Goal: Task Accomplishment & Management: Manage account settings

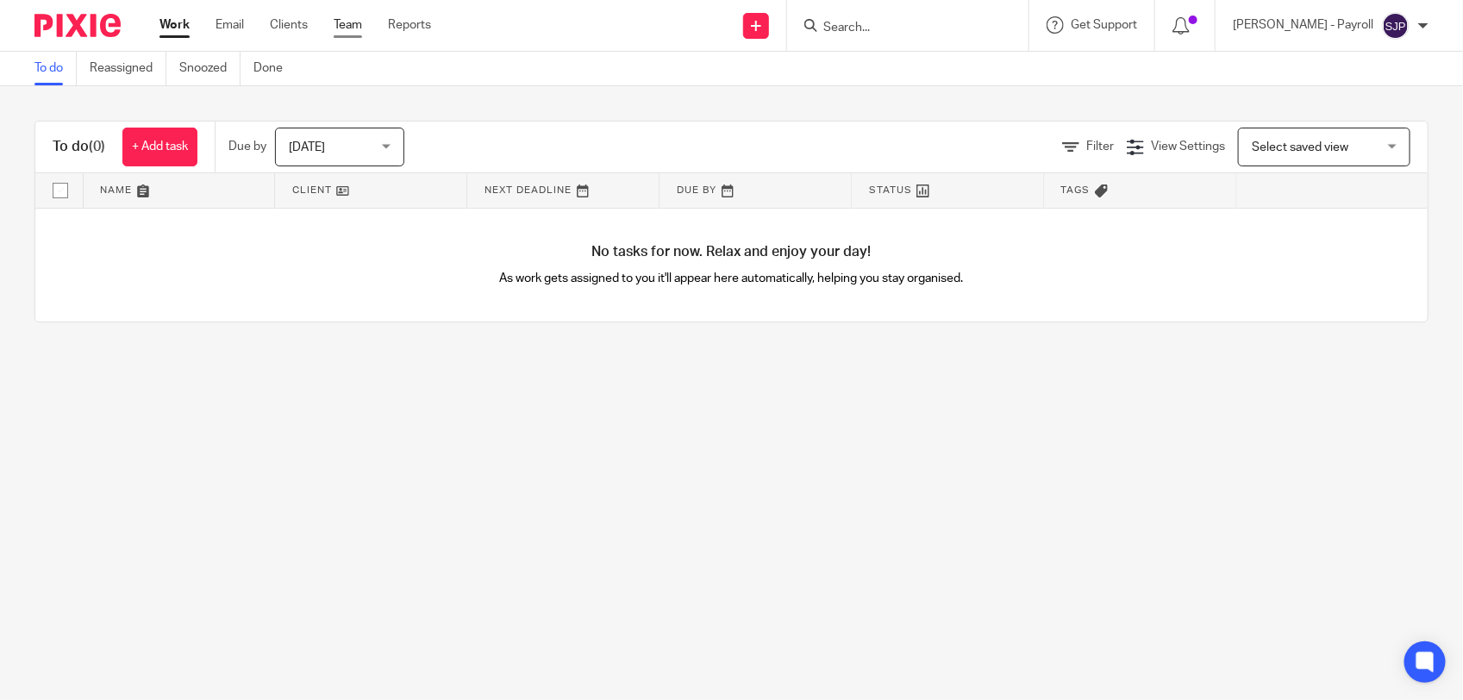
click at [346, 28] on link "Team" at bounding box center [348, 24] width 28 height 17
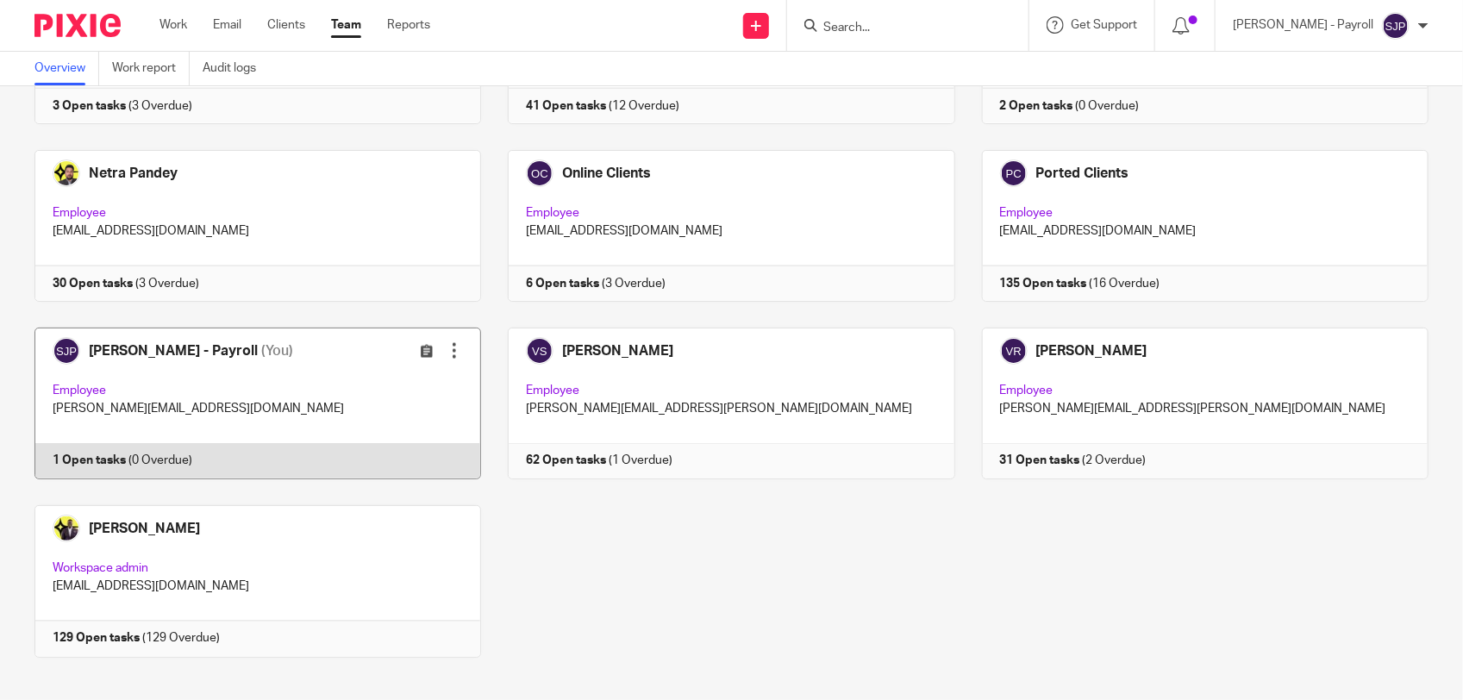
scroll to position [1123, 0]
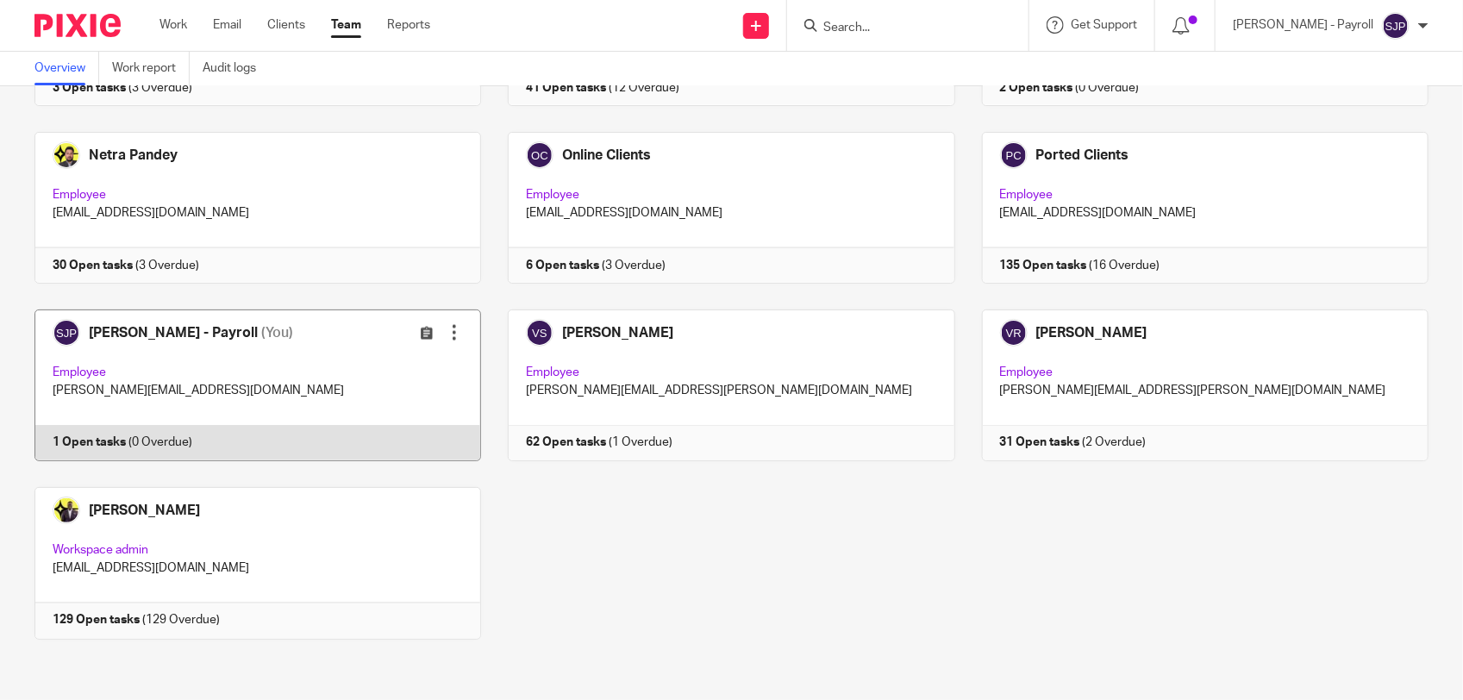
click at [273, 445] on link at bounding box center [244, 385] width 473 height 152
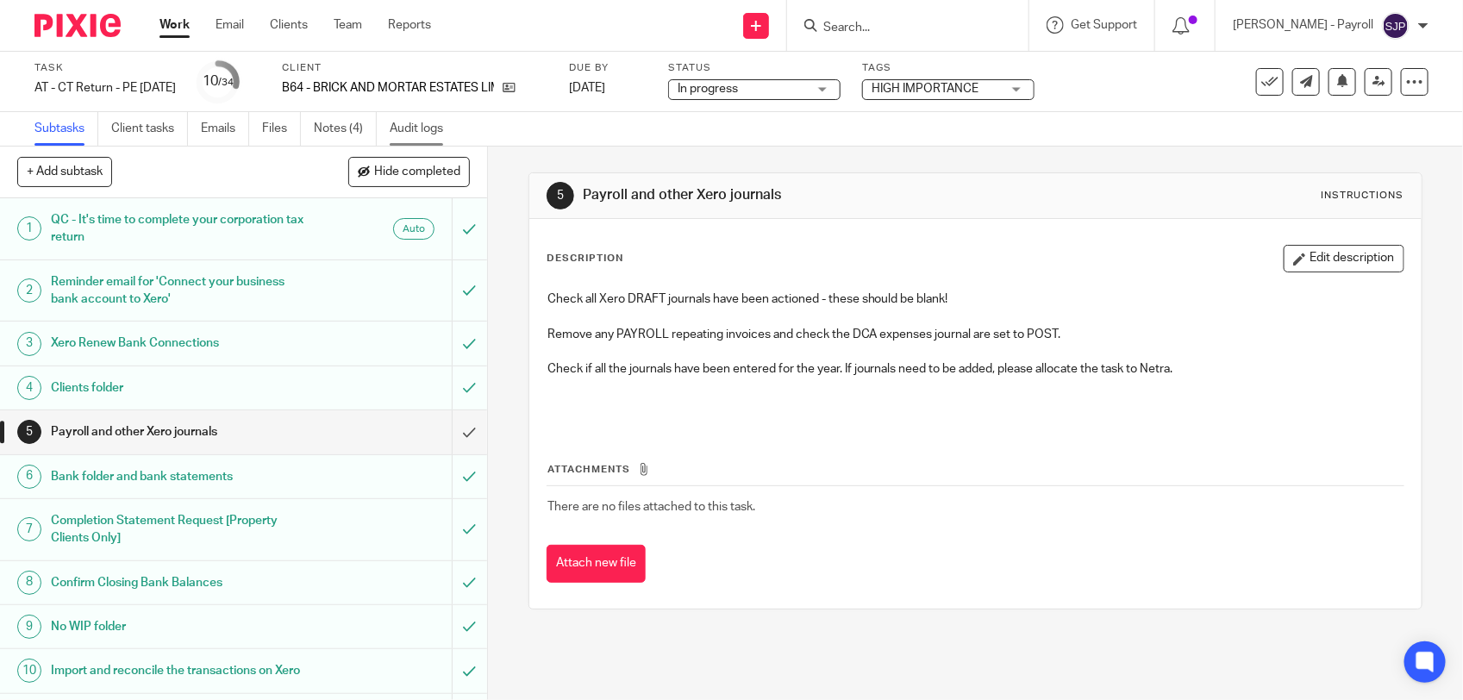
click at [403, 131] on link "Audit logs" at bounding box center [423, 129] width 66 height 34
click at [350, 128] on link "Notes (4)" at bounding box center [345, 129] width 63 height 34
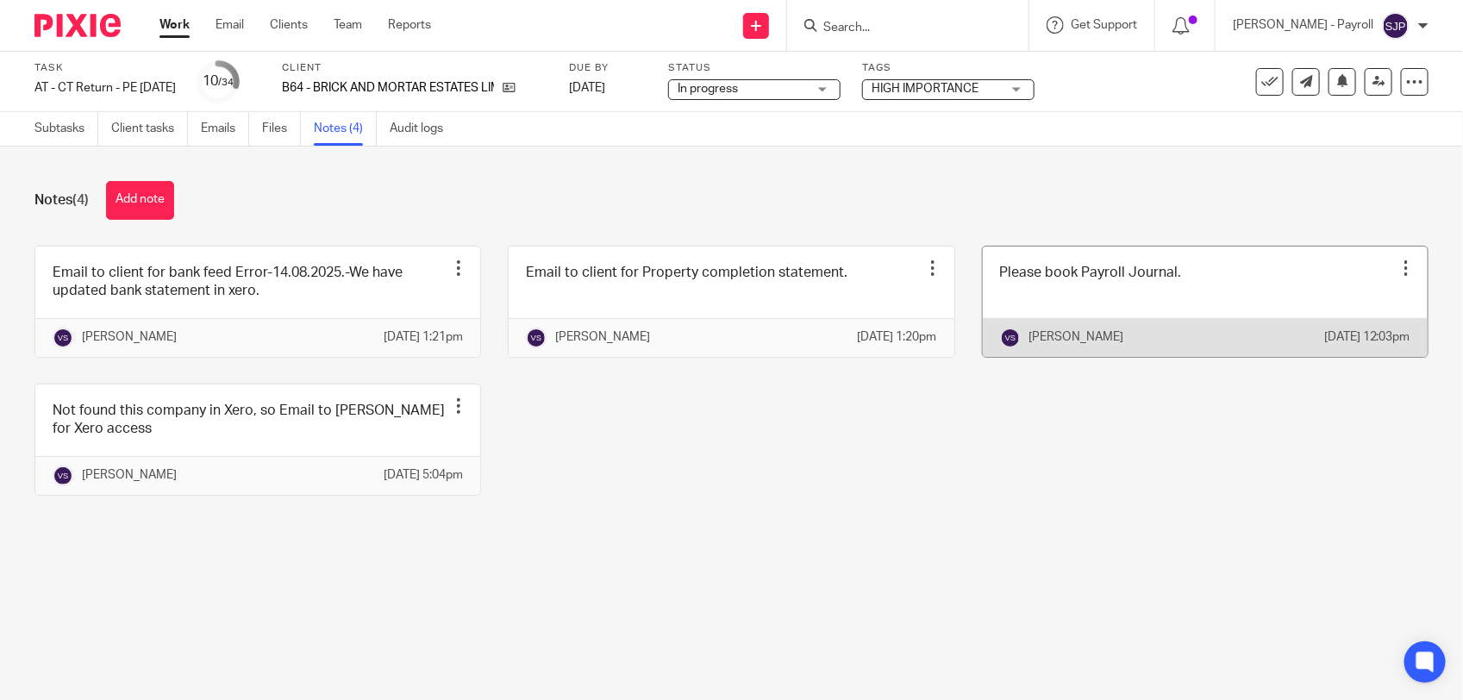
click at [1397, 265] on div at bounding box center [1405, 267] width 17 height 17
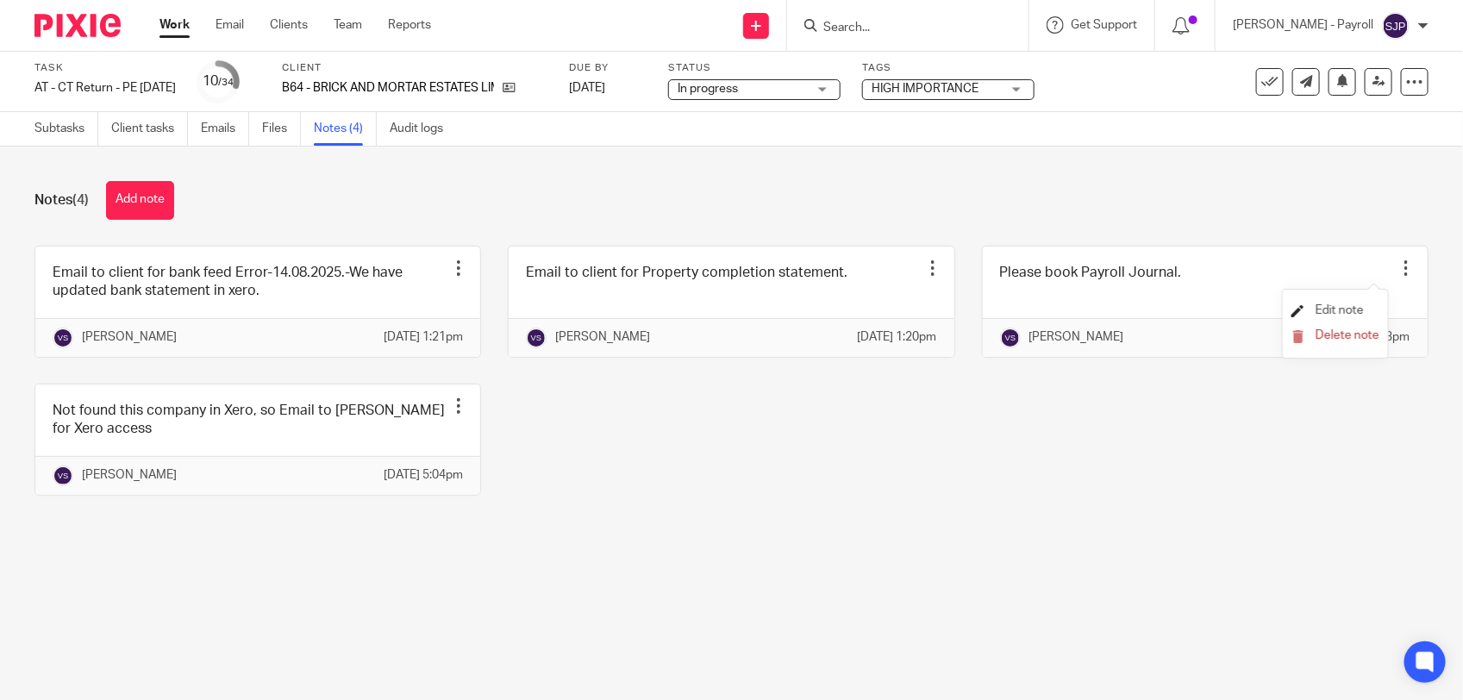
click at [1336, 309] on span "Edit note" at bounding box center [1339, 310] width 48 height 12
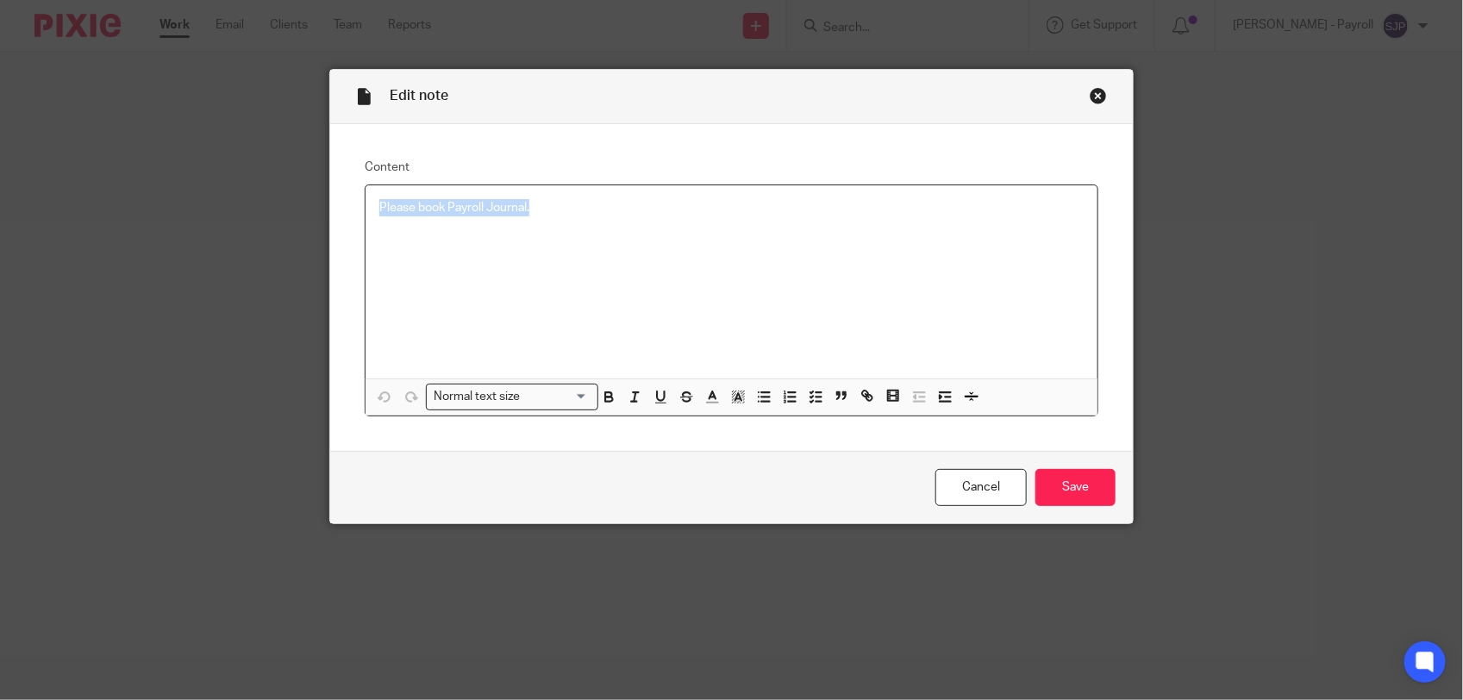
drag, startPoint x: 561, startPoint y: 208, endPoint x: 785, endPoint y: 415, distance: 305.0
click at [343, 211] on div "Content Please book Payroll Journal. Normal text size Loading... Remove Edit In…" at bounding box center [731, 288] width 802 height 328
click at [808, 393] on icon "button" at bounding box center [816, 397] width 16 height 16
click at [381, 209] on span at bounding box center [387, 207] width 17 height 17
click at [496, 263] on div "Please book Payroll Journal." at bounding box center [731, 281] width 732 height 193
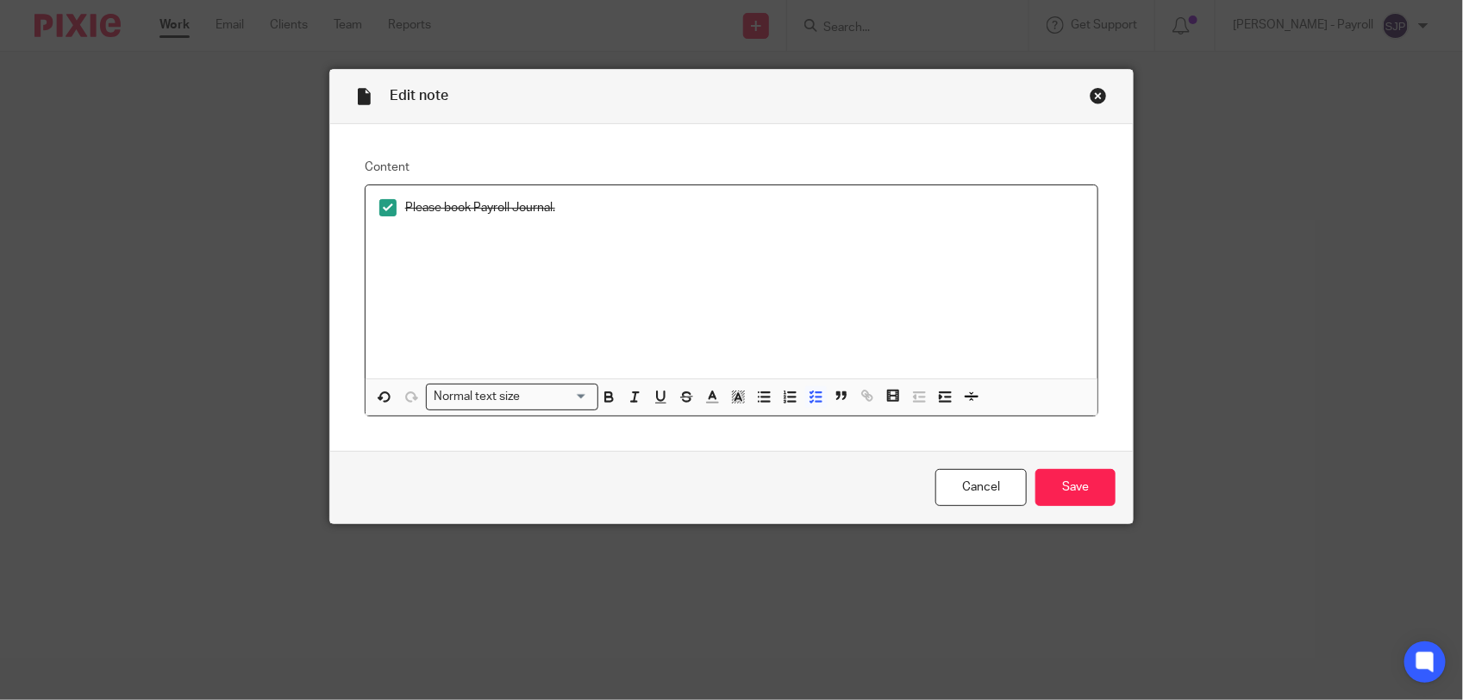
click at [571, 214] on p "Please book Payroll Journal." at bounding box center [744, 207] width 678 height 17
click at [810, 402] on icon "button" at bounding box center [816, 397] width 16 height 16
click at [619, 243] on div "Please book Payroll Journal. We do not process payroll for this client" at bounding box center [731, 281] width 732 height 193
click at [1067, 483] on input "Save" at bounding box center [1075, 487] width 80 height 37
click at [1066, 502] on input "Save" at bounding box center [1075, 487] width 80 height 37
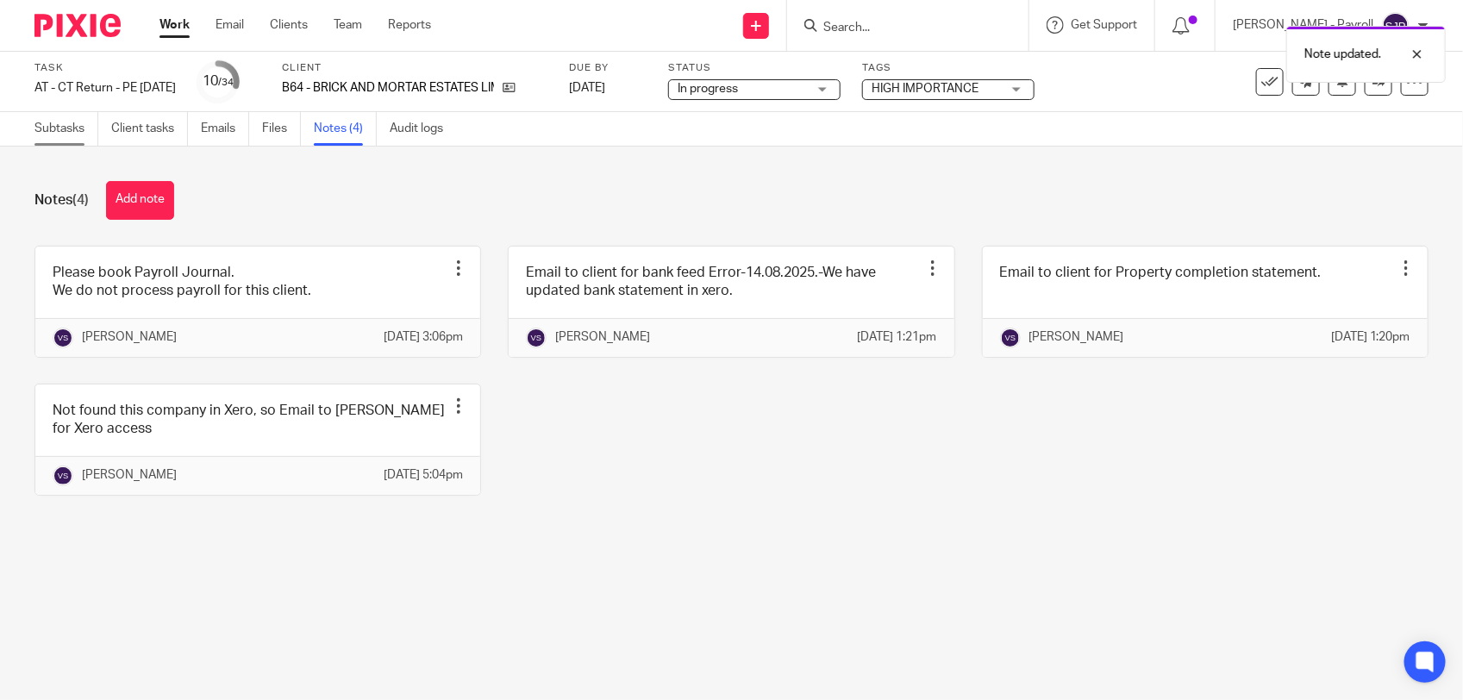
click at [71, 131] on link "Subtasks" at bounding box center [66, 129] width 64 height 34
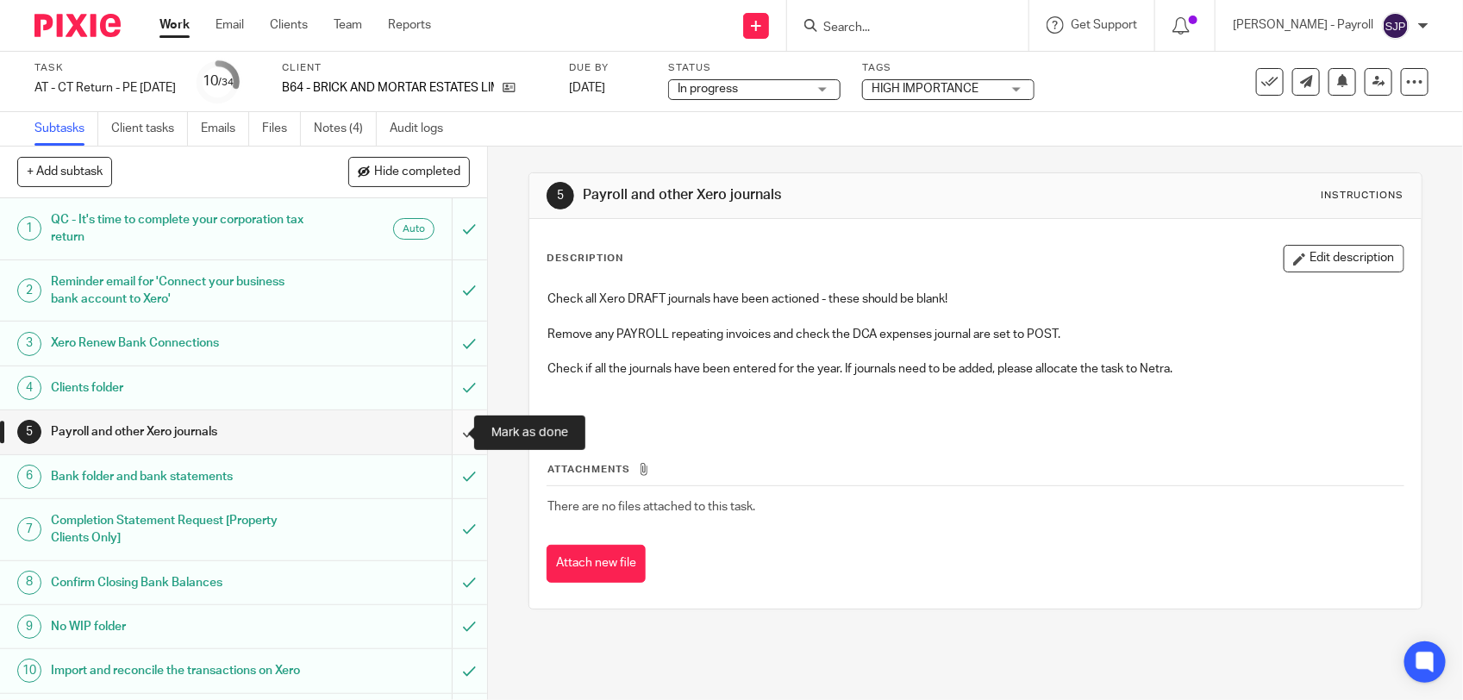
click at [448, 428] on input "submit" at bounding box center [243, 431] width 487 height 43
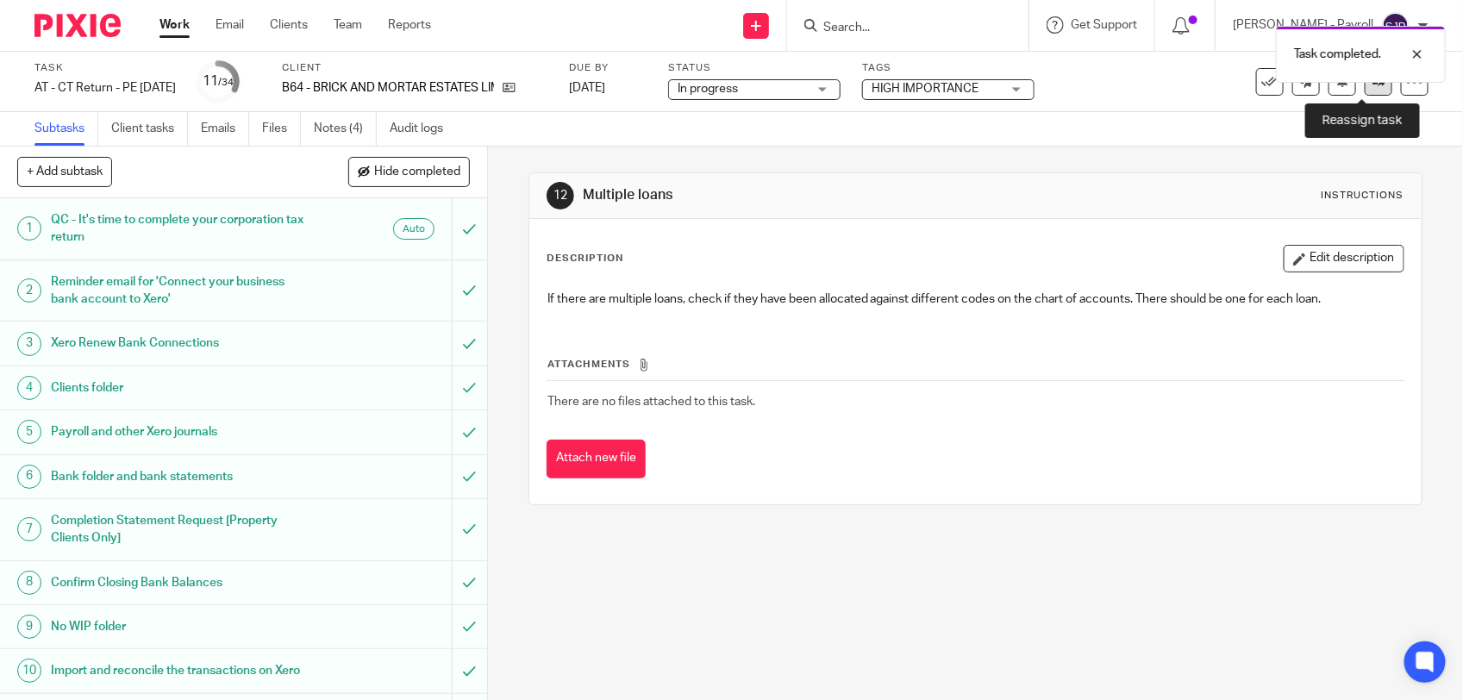
click at [1372, 89] on link at bounding box center [1378, 82] width 28 height 28
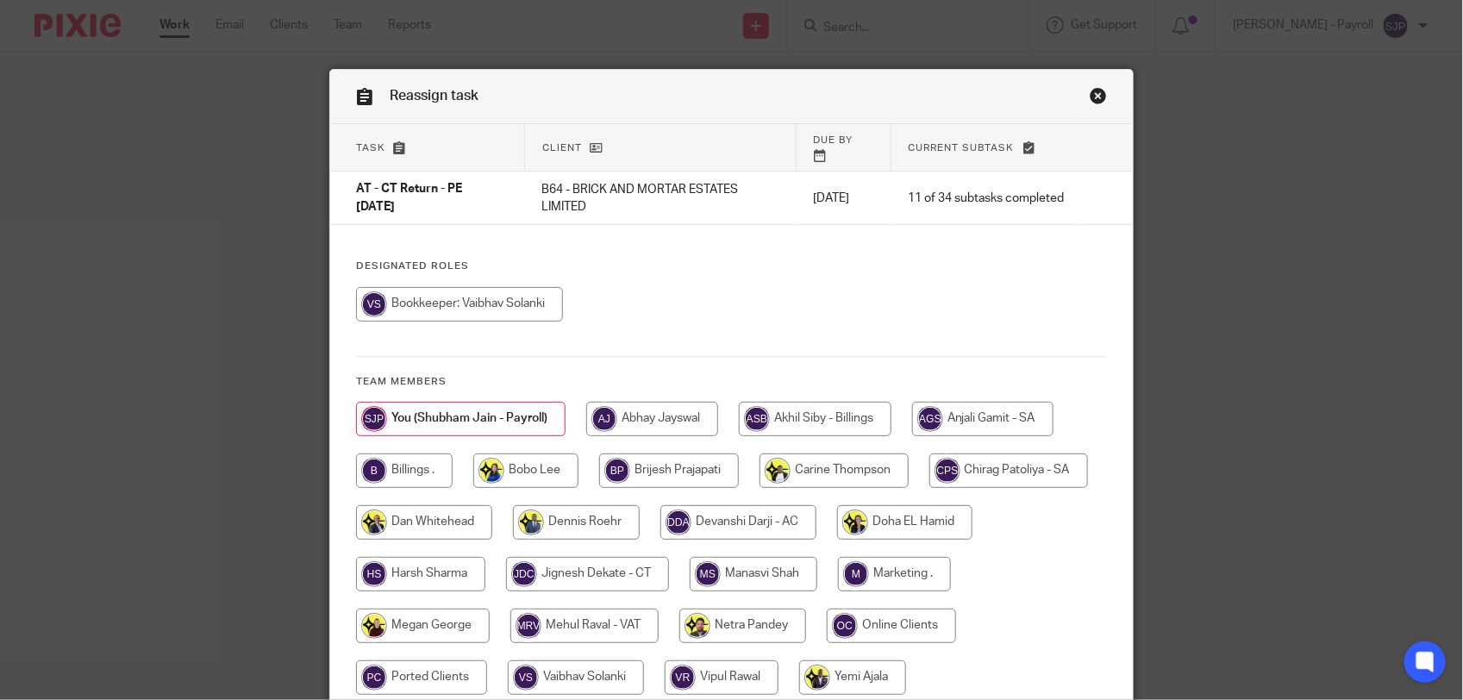
click at [433, 287] on input "radio" at bounding box center [459, 304] width 207 height 34
radio input "true"
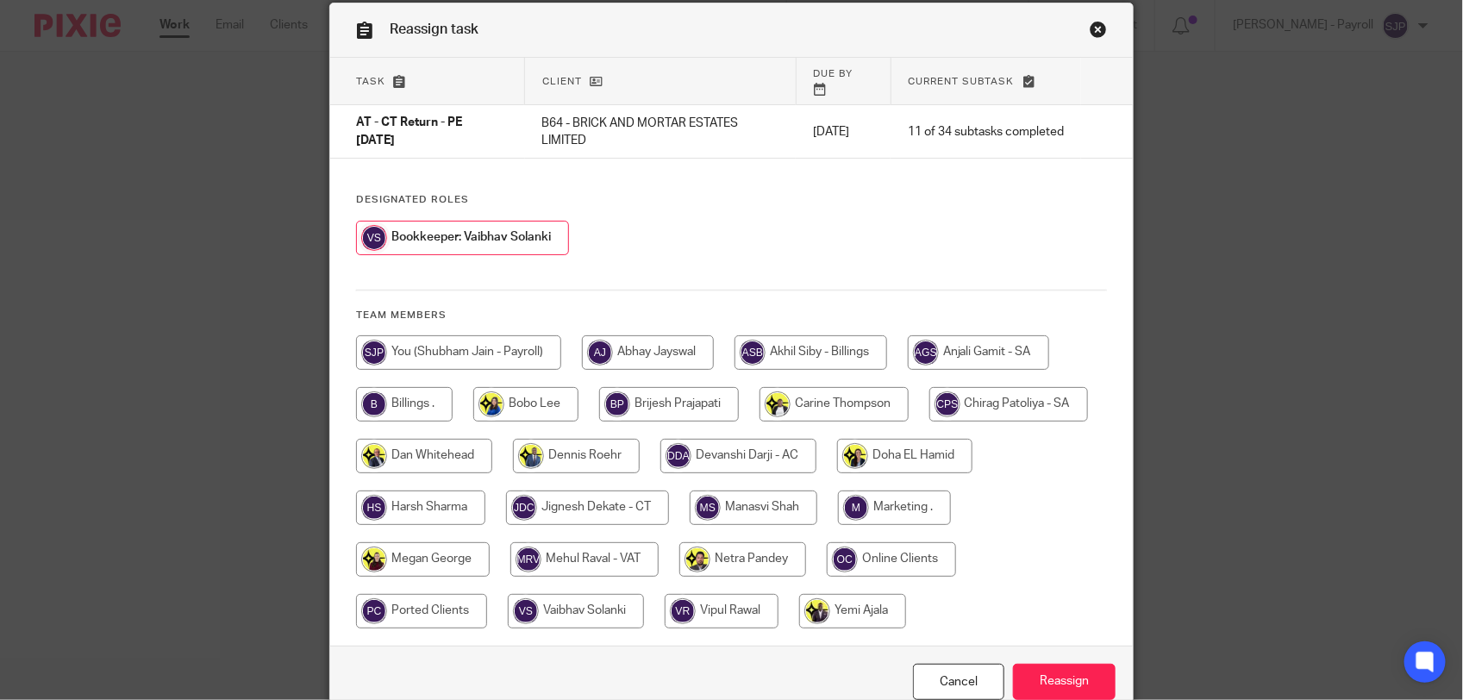
scroll to position [140, 0]
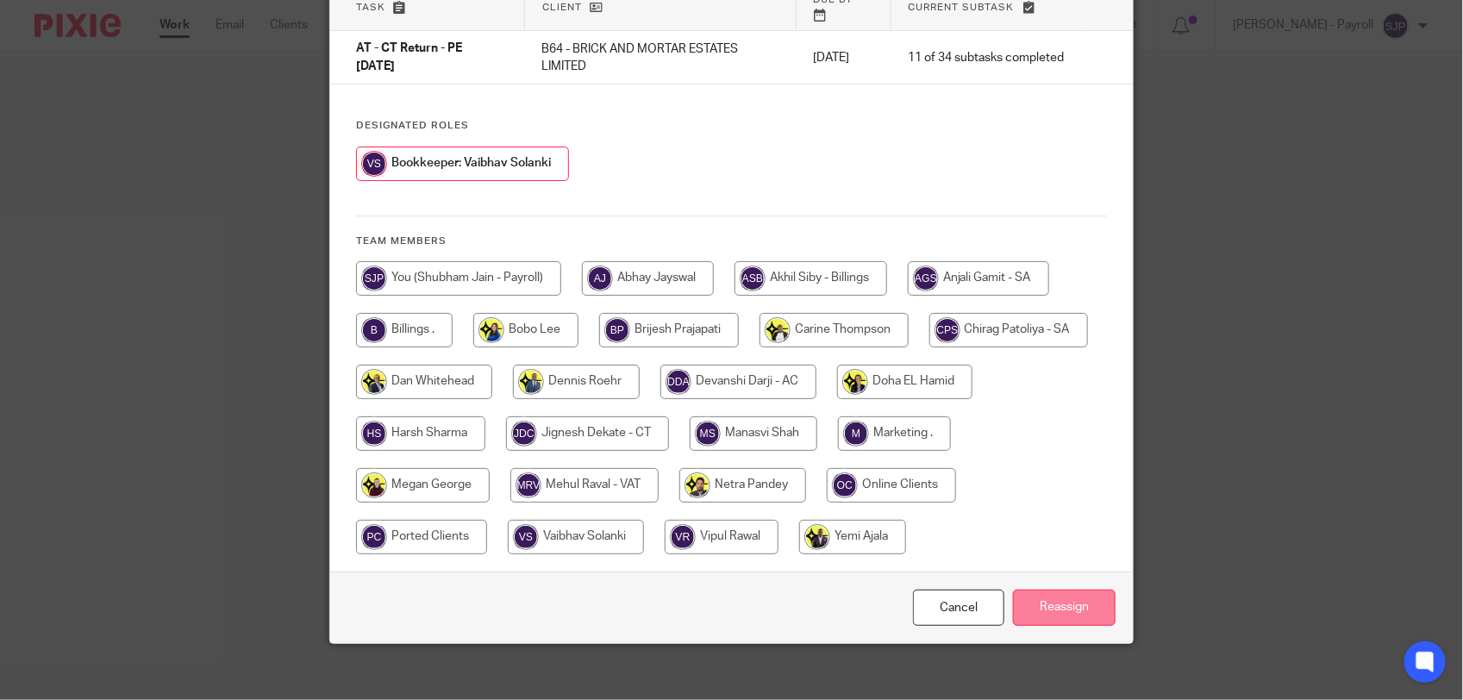
click at [1092, 590] on input "Reassign" at bounding box center [1064, 608] width 103 height 37
